Goal: Information Seeking & Learning: Learn about a topic

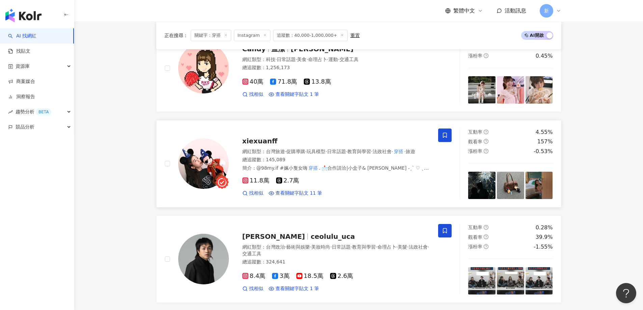
scroll to position [1116, 0]
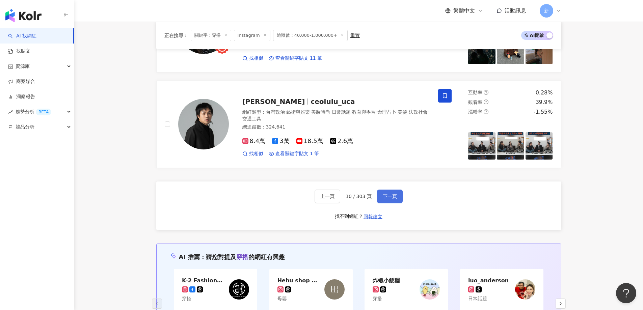
click at [388, 195] on span "下一頁" at bounding box center [390, 196] width 14 height 5
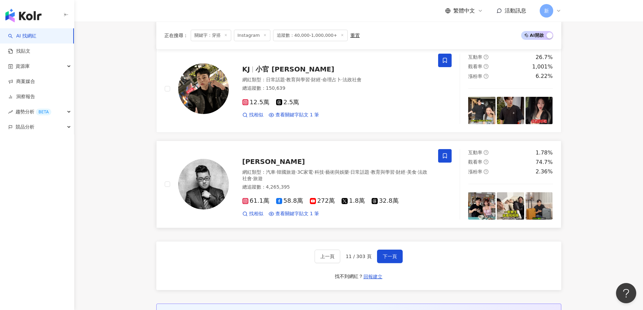
scroll to position [1115, 0]
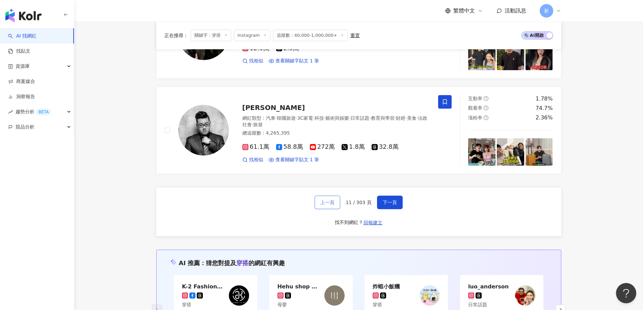
click at [322, 196] on button "上一頁" at bounding box center [328, 203] width 26 height 14
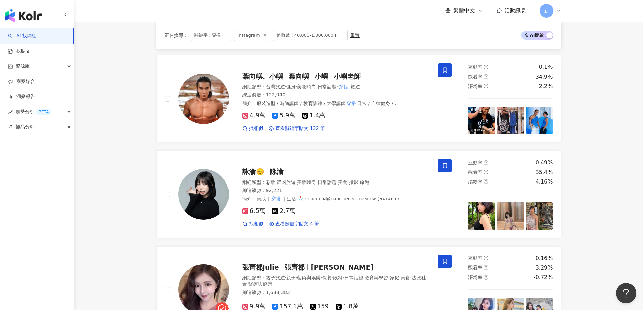
scroll to position [1116, 0]
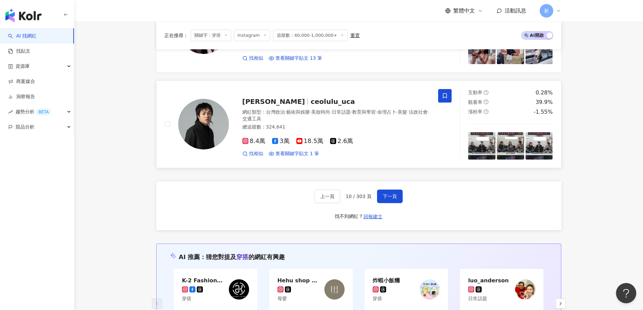
click at [263, 101] on span "盧志遠" at bounding box center [277, 102] width 69 height 8
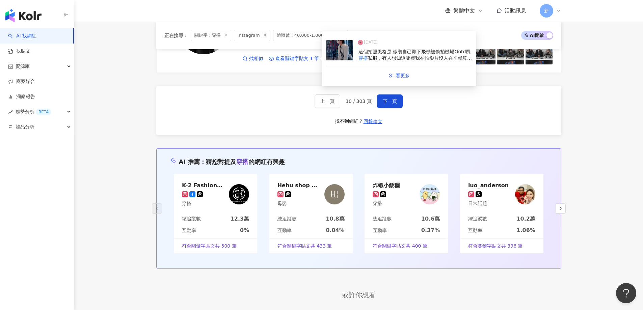
scroll to position [1217, 0]
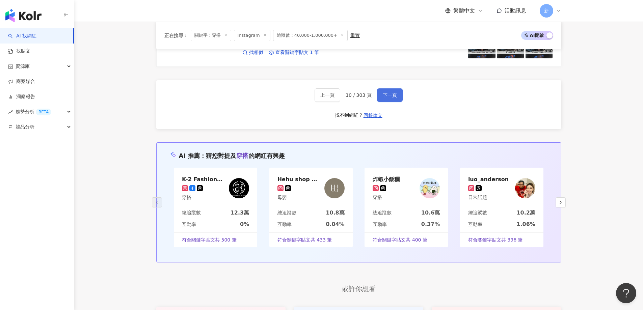
click at [393, 101] on button "下一頁" at bounding box center [390, 95] width 26 height 14
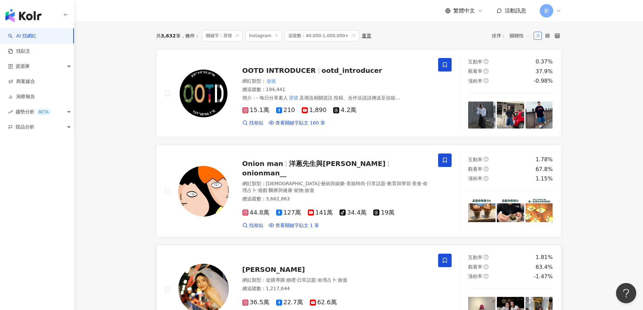
scroll to position [169, 0]
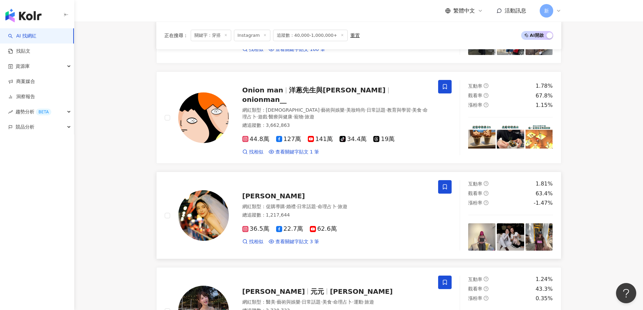
click at [214, 218] on img at bounding box center [203, 216] width 51 height 51
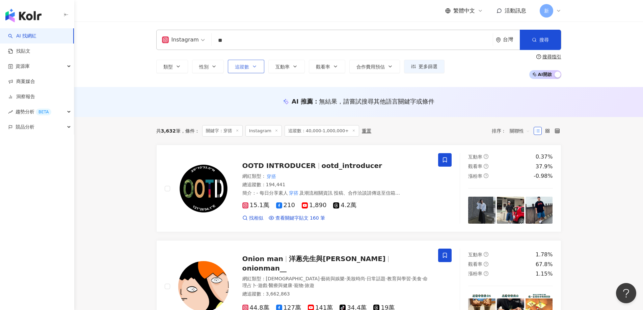
click at [254, 65] on icon "button" at bounding box center [254, 66] width 5 height 5
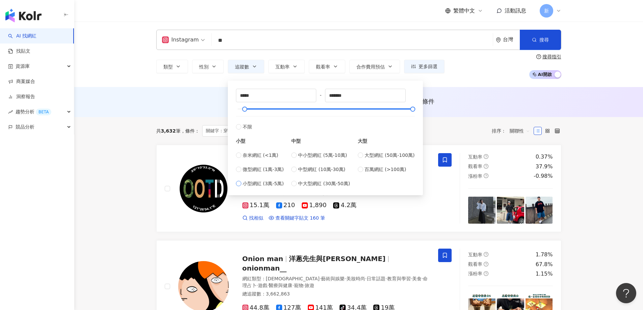
click at [258, 183] on span "小型網紅 (3萬-5萬)" at bounding box center [263, 183] width 41 height 7
type input "*****"
click at [464, 101] on div "AI 推薦 ： 無結果，請嘗試搜尋其他語言關鍵字或條件" at bounding box center [358, 101] width 405 height 8
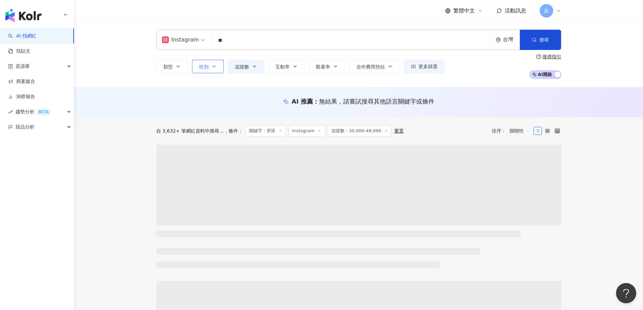
click at [200, 66] on span "性別" at bounding box center [203, 66] width 9 height 5
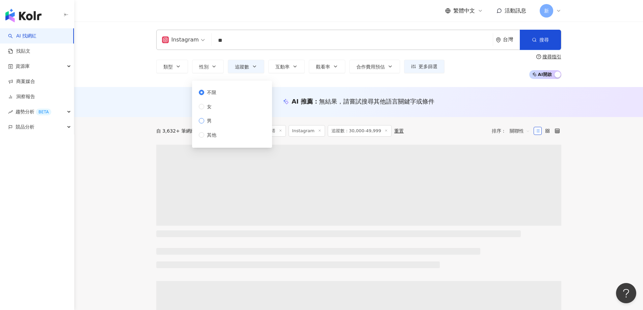
click at [206, 124] on span "男" at bounding box center [209, 120] width 10 height 7
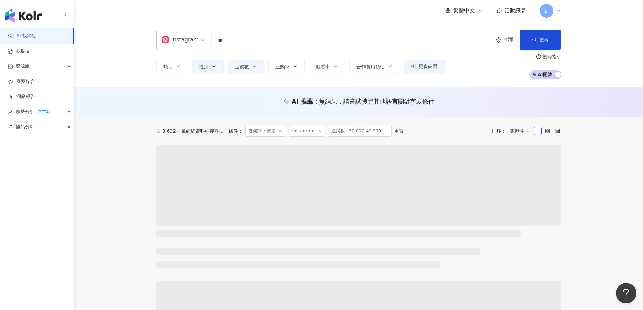
click at [163, 119] on div "自 3,632+ 筆網紅資料中搜尋... 條件 ： 關鍵字：穿搭 Instagram 追蹤數：30,000-49,999 重置 排序： 關聯性" at bounding box center [358, 131] width 405 height 28
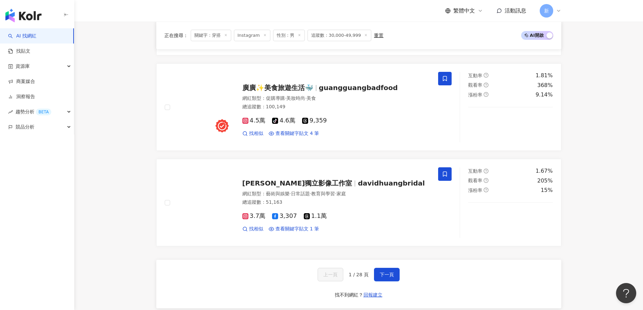
scroll to position [1148, 0]
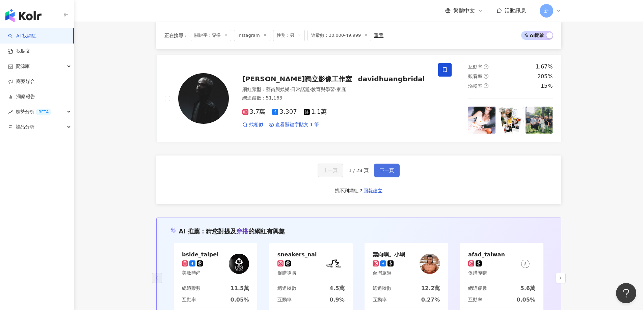
click at [387, 168] on span "下一頁" at bounding box center [387, 170] width 14 height 5
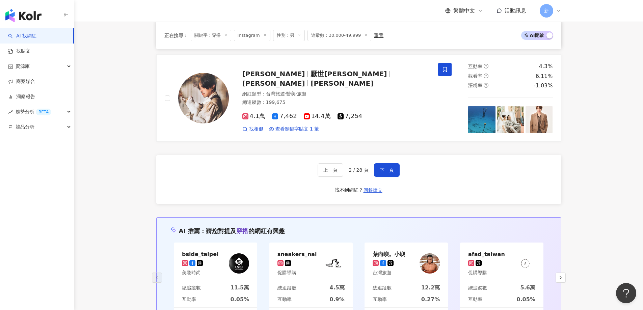
scroll to position [1147, 0]
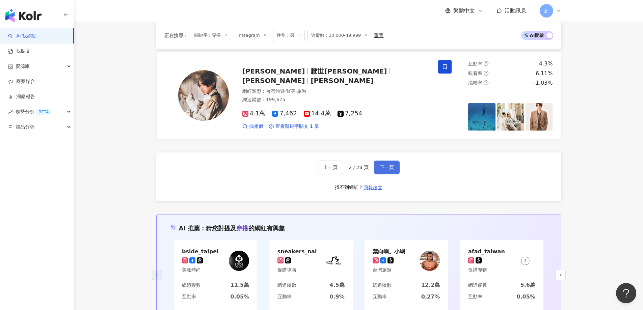
click at [381, 167] on span "下一頁" at bounding box center [387, 167] width 14 height 5
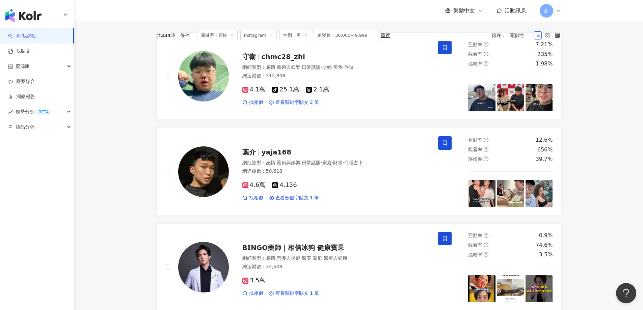
scroll to position [0, 0]
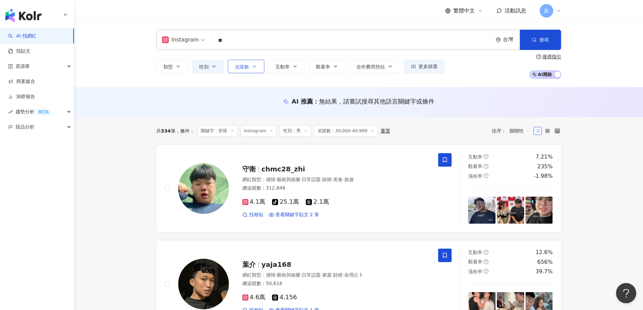
click at [250, 66] on button "追蹤數" at bounding box center [246, 67] width 36 height 14
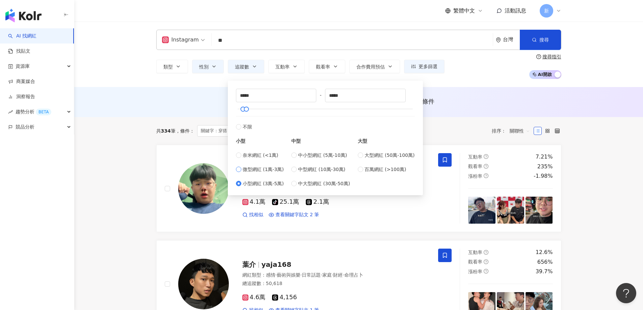
click at [261, 169] on span "微型網紅 (1萬-3萬)" at bounding box center [263, 169] width 41 height 7
type input "*****"
click at [532, 46] on button "搜尋" at bounding box center [540, 40] width 41 height 20
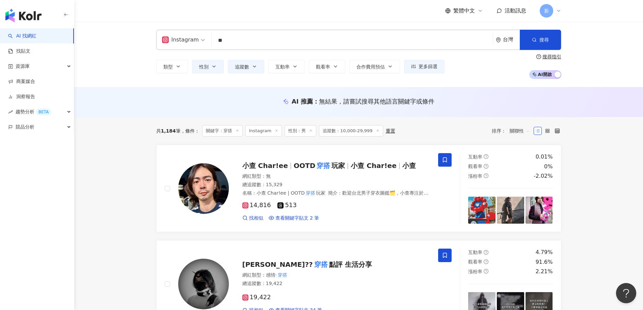
click at [343, 133] on span "追蹤數：10,000-29,999" at bounding box center [351, 130] width 64 height 11
click at [309, 130] on icon at bounding box center [310, 130] width 3 height 3
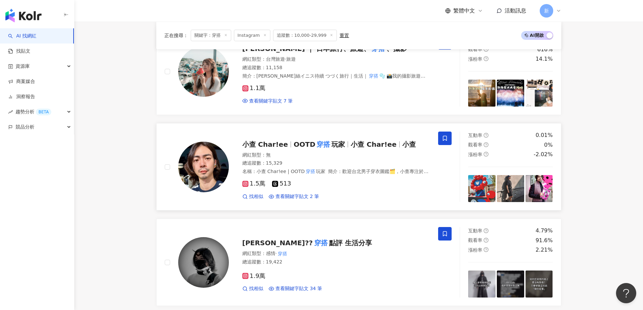
scroll to position [236, 0]
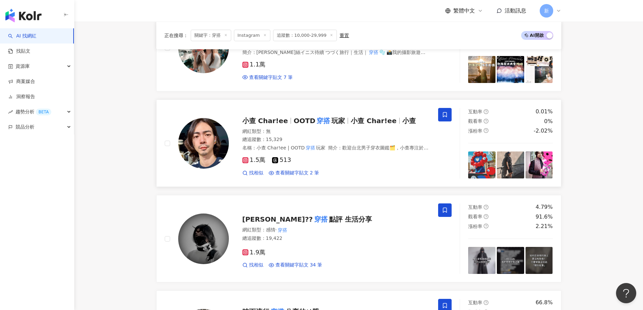
click at [339, 124] on span "玩家" at bounding box center [339, 121] width 14 height 8
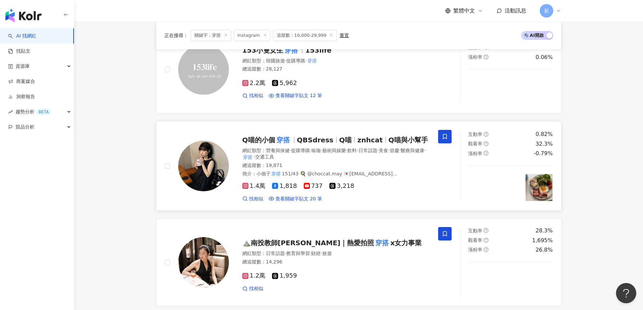
scroll to position [912, 0]
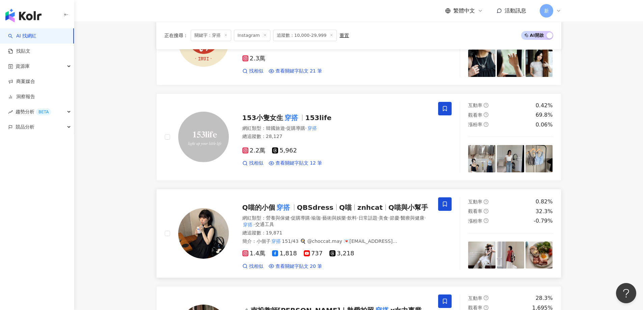
click at [367, 211] on span "znhcat" at bounding box center [370, 208] width 25 height 8
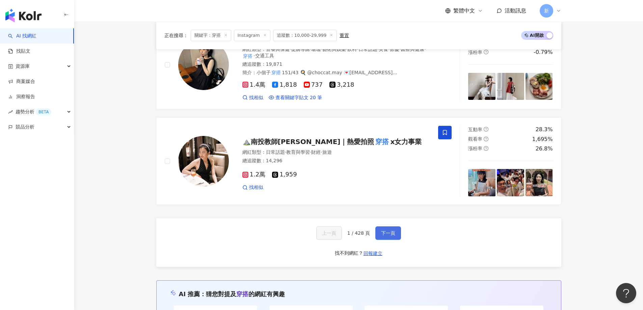
click at [387, 235] on span "下一頁" at bounding box center [388, 233] width 14 height 5
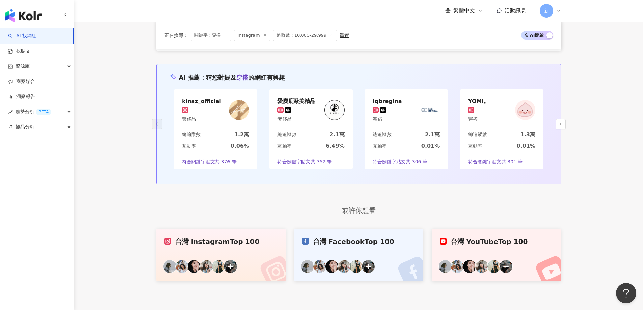
scroll to position [1216, 0]
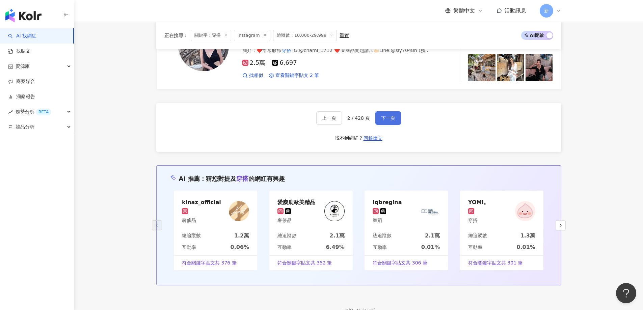
click at [390, 119] on span "下一頁" at bounding box center [388, 118] width 14 height 5
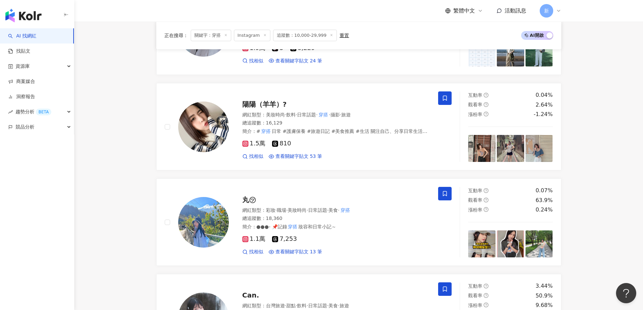
scroll to position [722, 0]
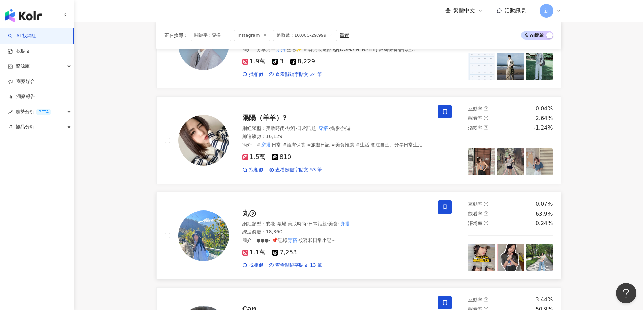
click at [360, 209] on div "丸㋡" at bounding box center [337, 213] width 188 height 9
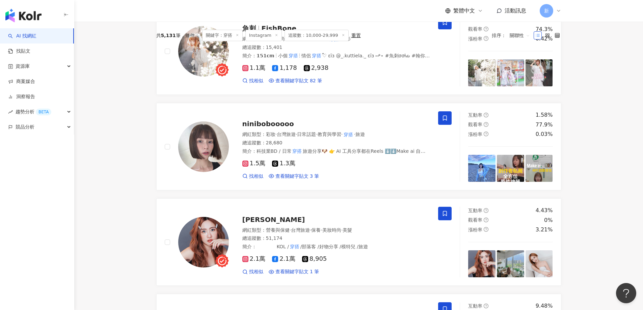
scroll to position [0, 0]
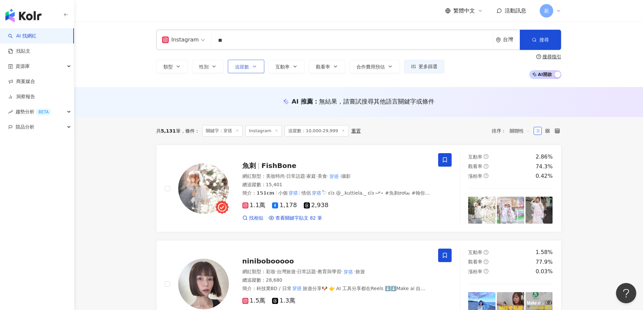
click at [239, 66] on span "追蹤數" at bounding box center [242, 66] width 14 height 5
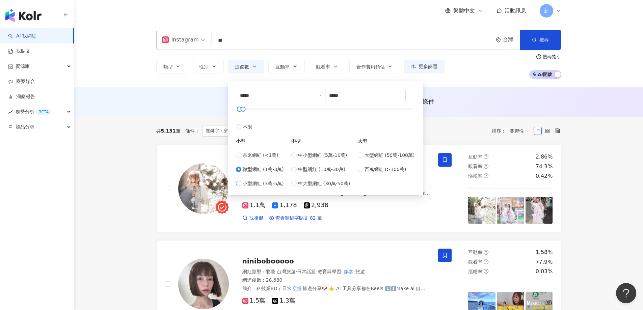
click at [256, 186] on span "小型網紅 (3萬-5萬)" at bounding box center [263, 183] width 41 height 7
type input "*****"
click at [451, 95] on div "AI 推薦 ： 無結果，請嘗試搜尋其他語言關鍵字或條件" at bounding box center [358, 102] width 569 height 30
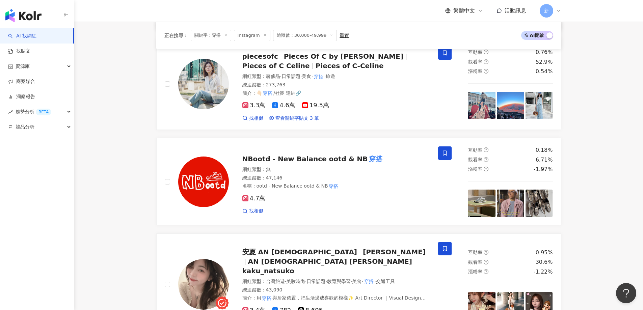
scroll to position [304, 0]
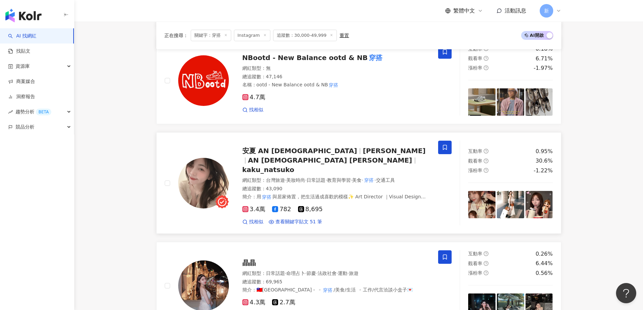
click at [384, 206] on div "3.4萬 782 8,695" at bounding box center [337, 209] width 188 height 7
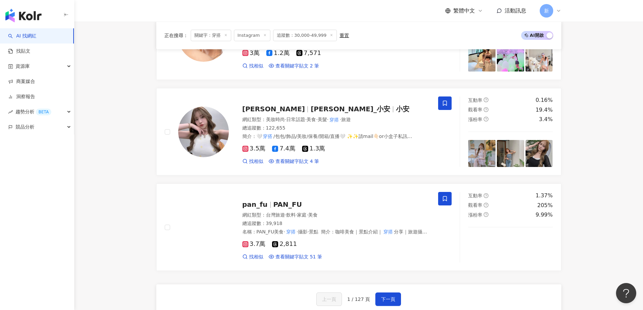
scroll to position [1047, 0]
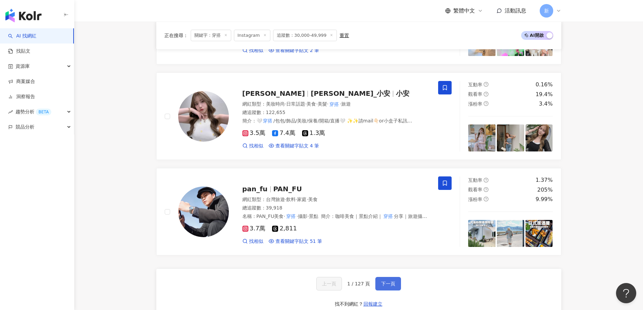
click at [394, 281] on span "下一頁" at bounding box center [388, 283] width 14 height 5
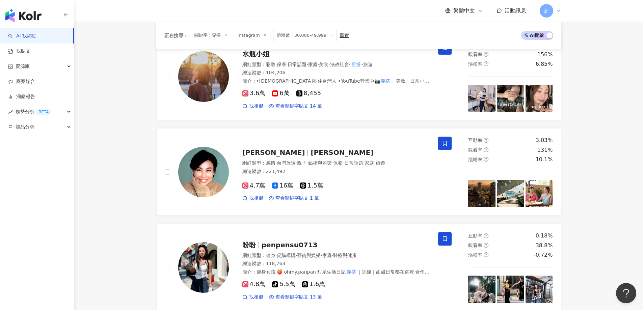
scroll to position [1043, 0]
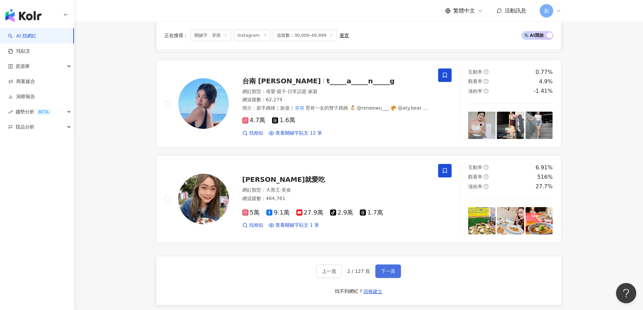
click at [389, 270] on span "下一頁" at bounding box center [388, 271] width 14 height 5
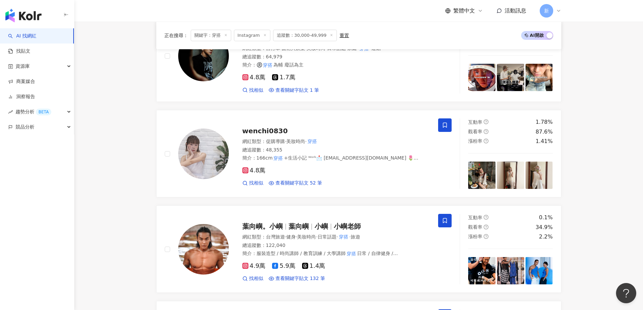
scroll to position [0, 0]
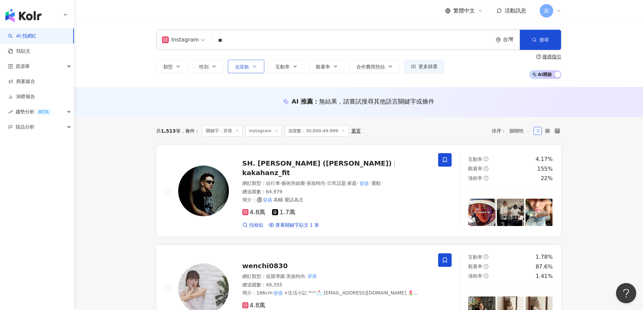
click at [245, 68] on span "追蹤數" at bounding box center [242, 66] width 14 height 5
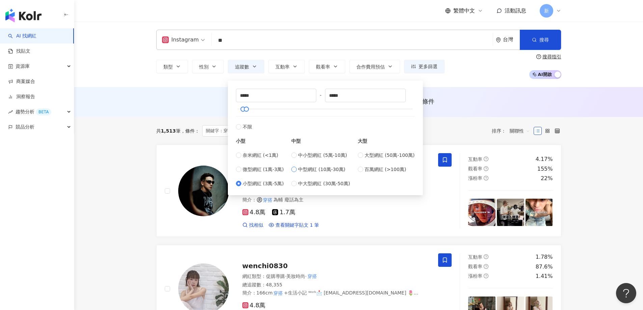
click at [309, 167] on span "中型網紅 (10萬-30萬)" at bounding box center [321, 169] width 47 height 7
type input "******"
click at [309, 154] on span "中小型網紅 (5萬-10萬)" at bounding box center [322, 155] width 49 height 7
type input "*****"
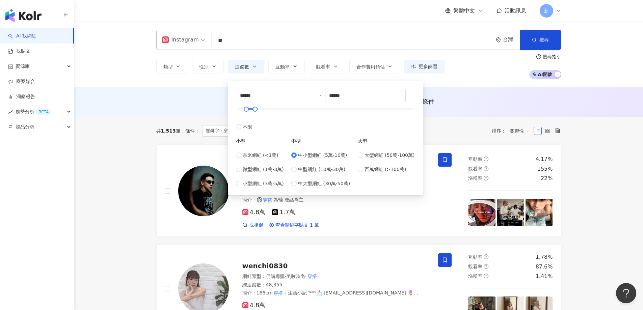
type input "*****"
click at [480, 136] on div "共 1,513 筆 條件 ： 關鍵字：穿搭 Instagram 追蹤數：30,000-49,999 重置 排序： 關聯性" at bounding box center [358, 130] width 405 height 11
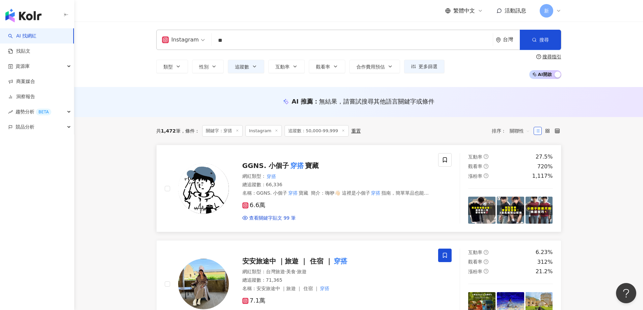
click at [326, 205] on div "6.6萬" at bounding box center [337, 205] width 188 height 7
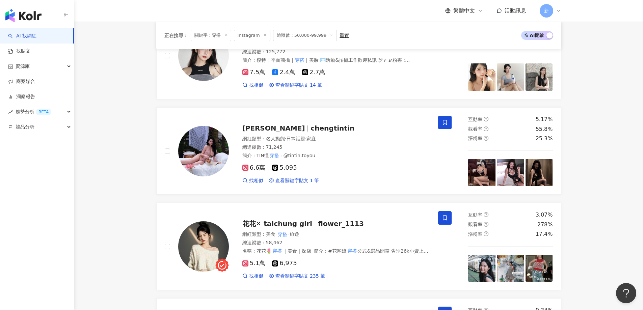
scroll to position [980, 0]
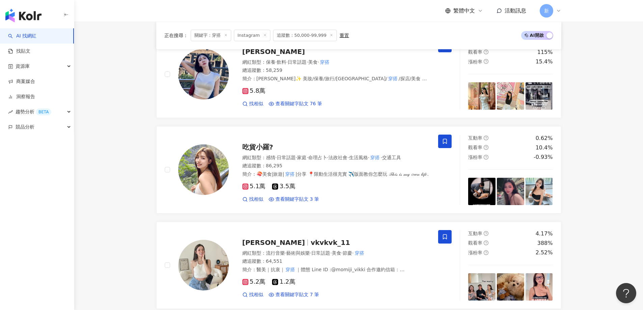
scroll to position [1078, 0]
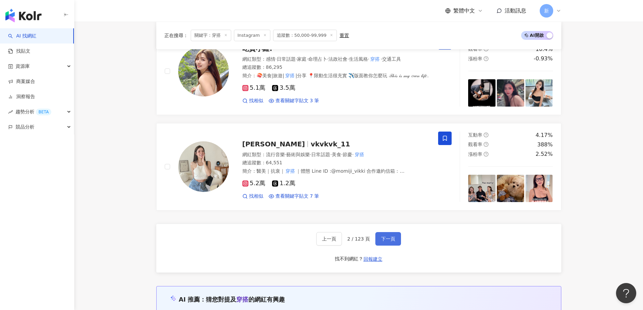
click at [397, 235] on button "下一頁" at bounding box center [389, 239] width 26 height 14
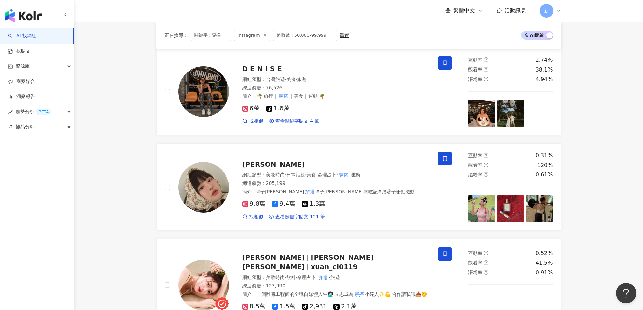
scroll to position [28, 0]
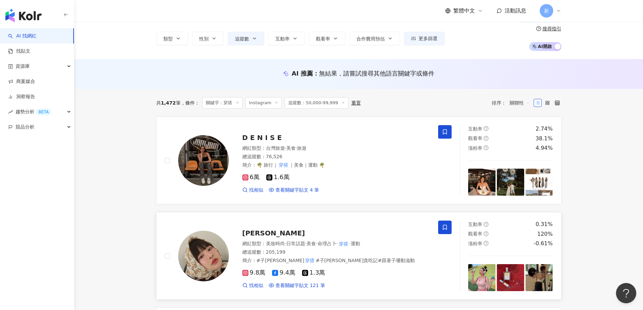
click at [304, 230] on div "林子珊" at bounding box center [337, 233] width 188 height 9
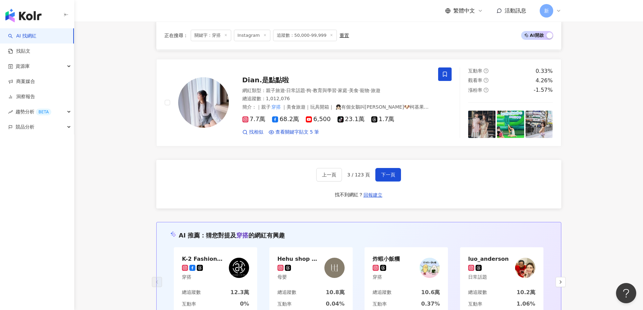
scroll to position [1143, 0]
click at [394, 172] on span "下一頁" at bounding box center [388, 174] width 14 height 5
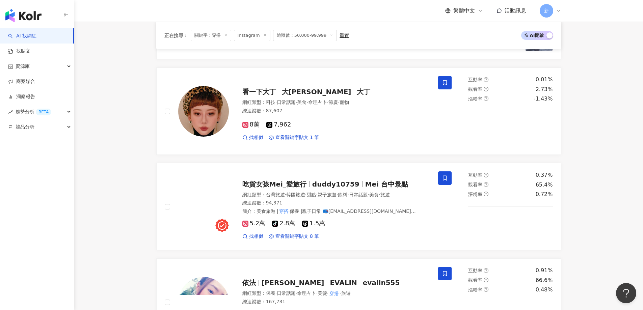
scroll to position [164, 0]
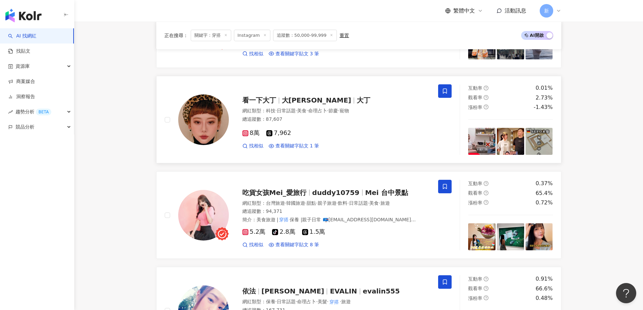
click at [380, 129] on div "8萬 7,962 找相似 查看關鍵字貼文 1 筆" at bounding box center [337, 136] width 188 height 25
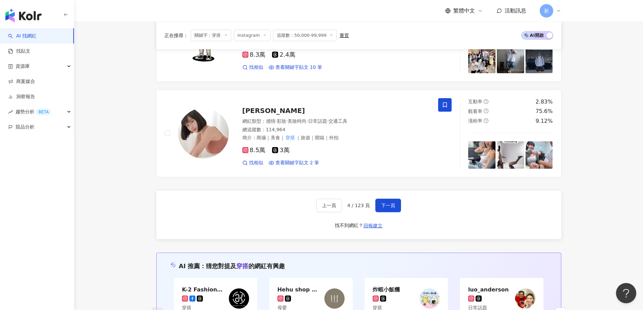
scroll to position [1182, 0]
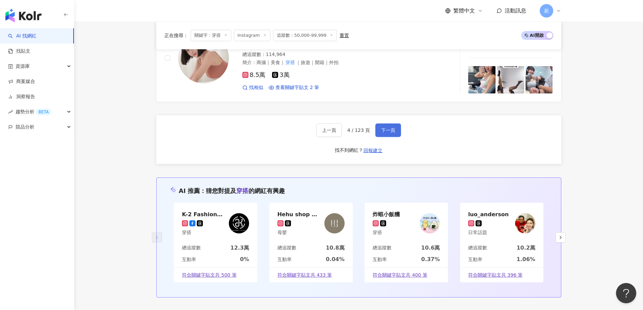
click at [385, 133] on span "下一頁" at bounding box center [388, 130] width 14 height 5
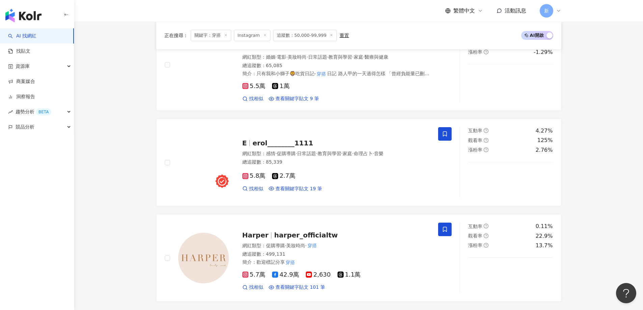
scroll to position [993, 0]
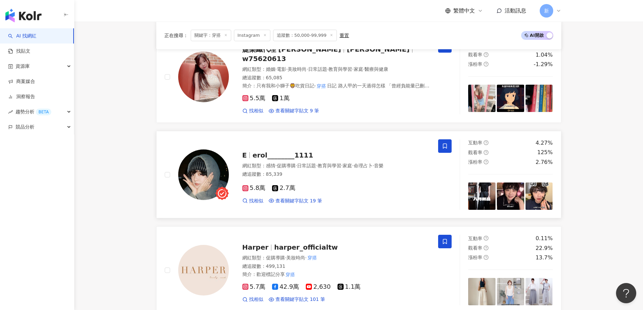
click at [390, 151] on div "E erol________1111" at bounding box center [337, 155] width 188 height 9
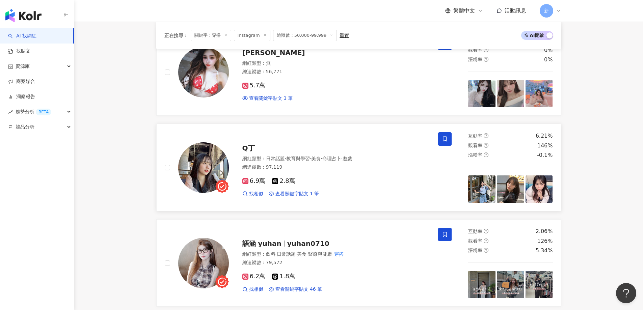
scroll to position [149, 0]
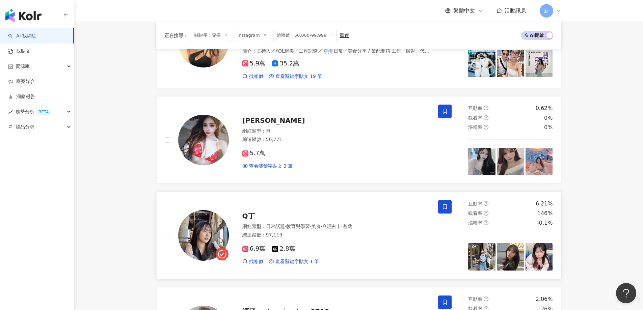
click at [352, 227] on span "遊戲" at bounding box center [347, 226] width 9 height 5
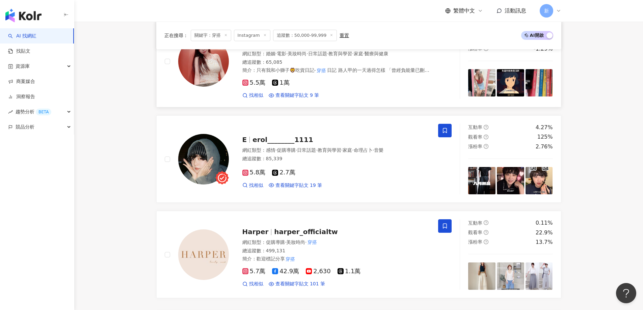
scroll to position [1095, 0]
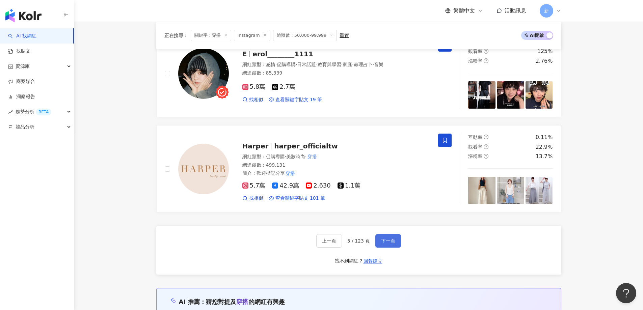
click at [389, 238] on span "下一頁" at bounding box center [388, 240] width 14 height 5
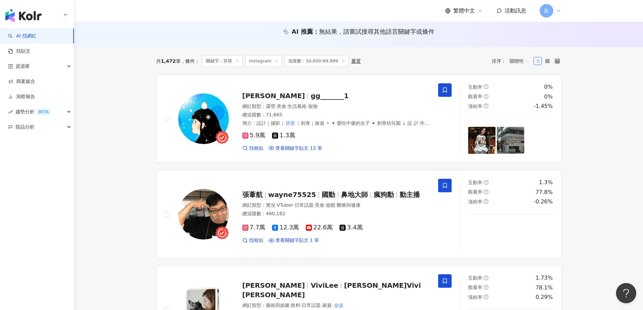
scroll to position [82, 0]
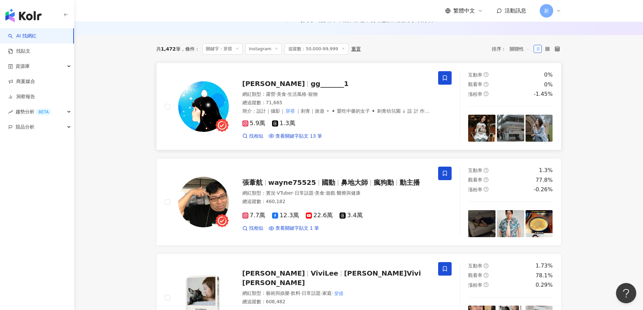
click at [341, 128] on div "5.9萬 1.3萬 找相似 查看關鍵字貼文 13 筆" at bounding box center [337, 127] width 188 height 25
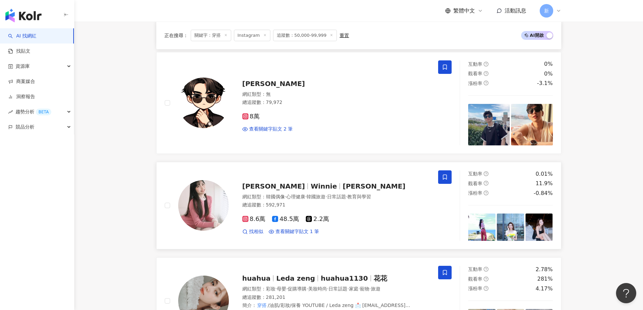
scroll to position [420, 0]
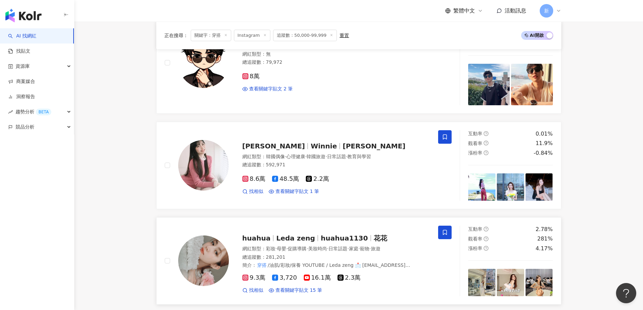
click at [286, 238] on span "Leda zeng" at bounding box center [295, 238] width 39 height 8
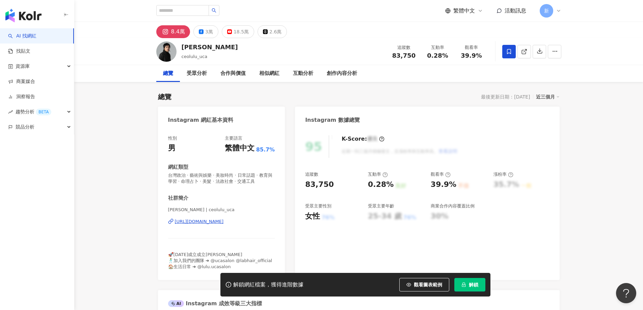
click at [224, 223] on div "https://www.instagram.com/ceolulu_uca/" at bounding box center [199, 222] width 49 height 6
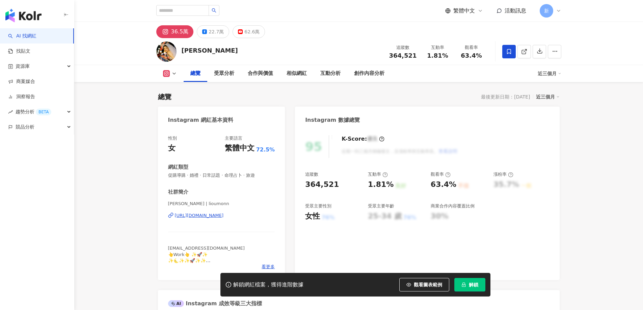
click at [217, 215] on div "https://www.instagram.com/lioumonn/" at bounding box center [199, 216] width 49 height 6
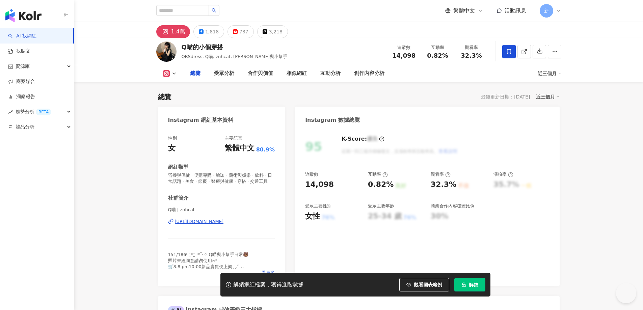
click at [165, 31] on icon at bounding box center [165, 32] width 2 height 2
click at [224, 225] on div "https://www.instagram.com/znhcat/" at bounding box center [199, 222] width 49 height 6
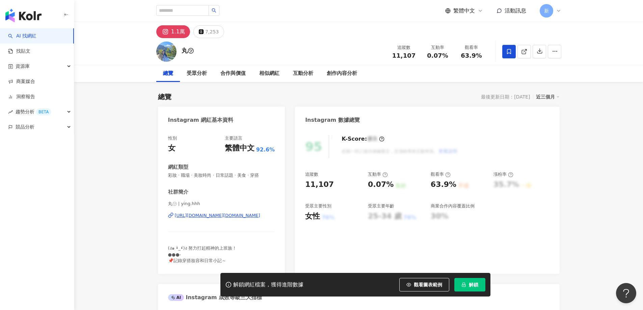
click at [225, 219] on div "[URL][DOMAIN_NAME][DOMAIN_NAME]" at bounding box center [217, 216] width 85 height 6
click at [226, 217] on div "[URL][DOMAIN_NAME][DOMAIN_NAME]" at bounding box center [217, 216] width 85 height 6
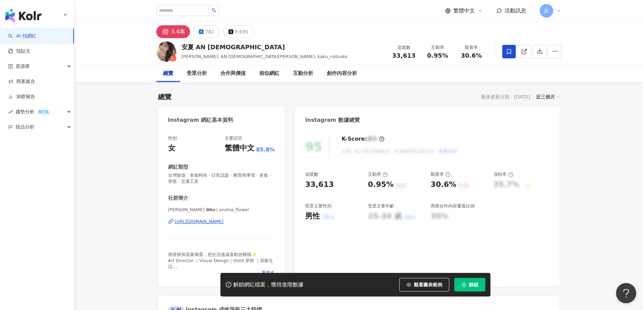
click at [202, 219] on div "https://www.instagram.com/anshia_flower/" at bounding box center [199, 222] width 49 height 6
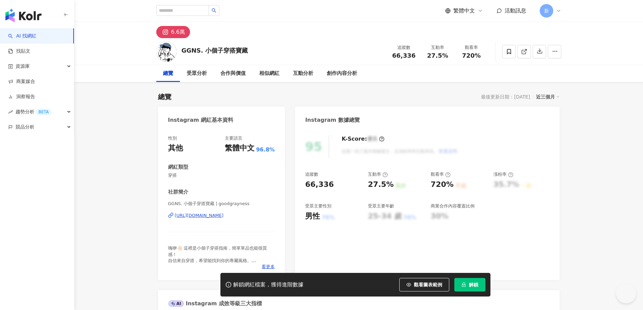
click at [224, 216] on div "[URL][DOMAIN_NAME]" at bounding box center [199, 216] width 49 height 6
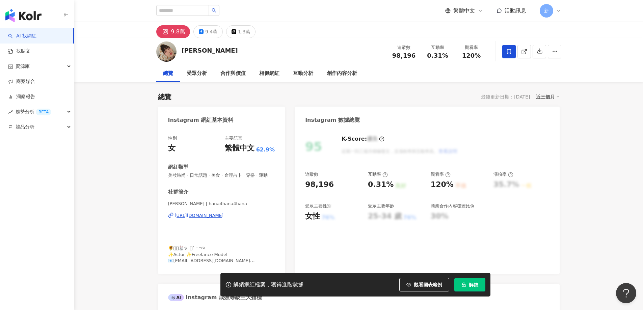
click at [224, 219] on div "[URL][DOMAIN_NAME]" at bounding box center [199, 216] width 49 height 6
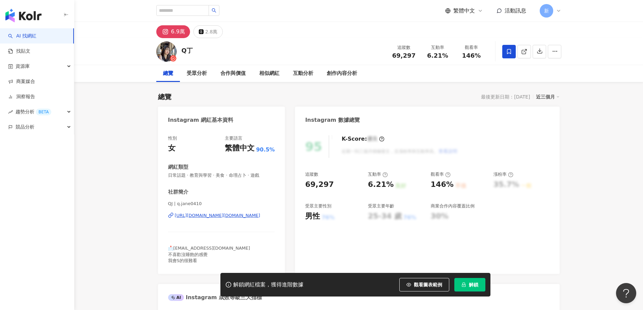
click at [256, 218] on div "[URL][DOMAIN_NAME][DOMAIN_NAME]" at bounding box center [217, 216] width 85 height 6
click at [250, 214] on div "[URL][DOMAIN_NAME][DOMAIN_NAME]" at bounding box center [217, 216] width 85 height 6
